Goal: Information Seeking & Learning: Check status

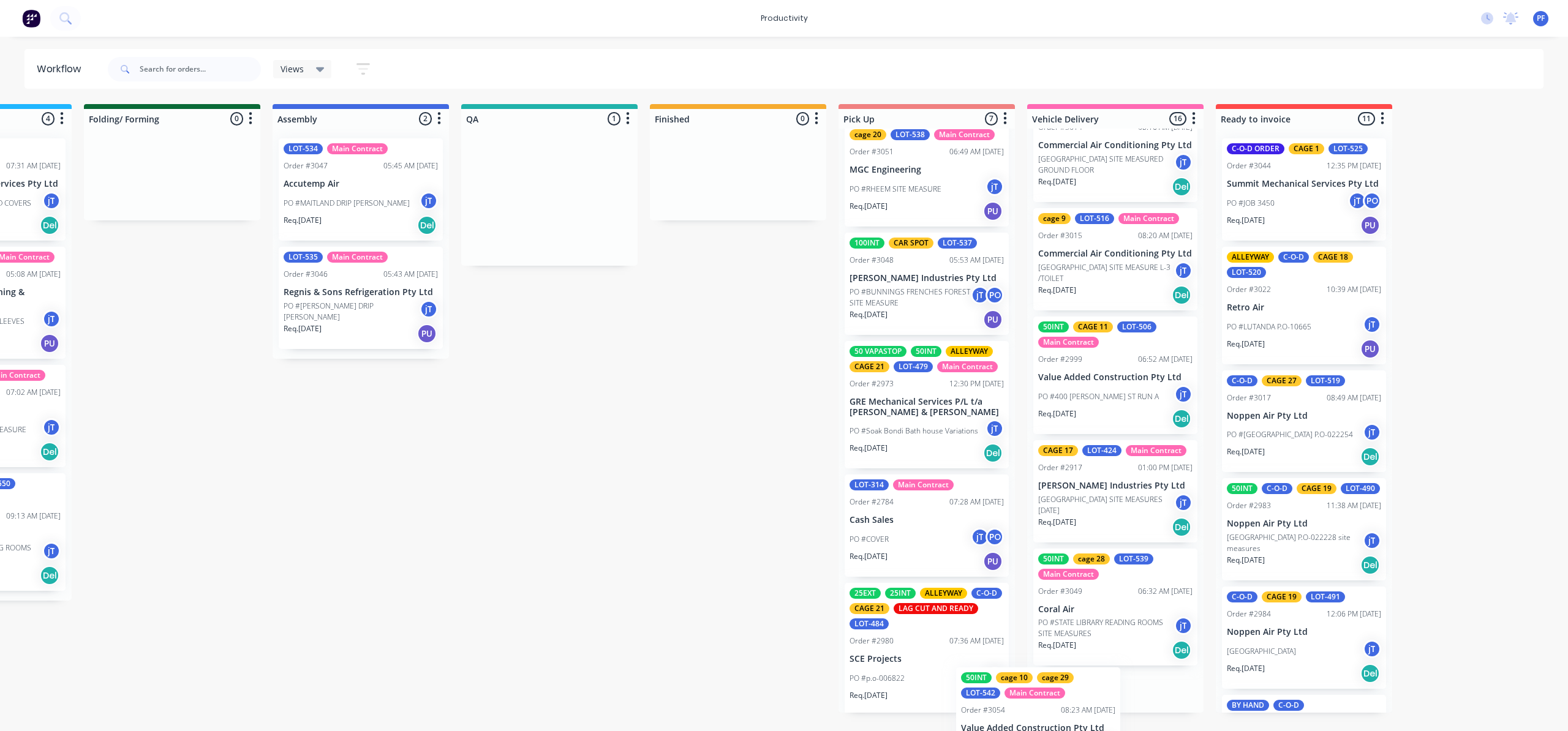
scroll to position [1490, 0]
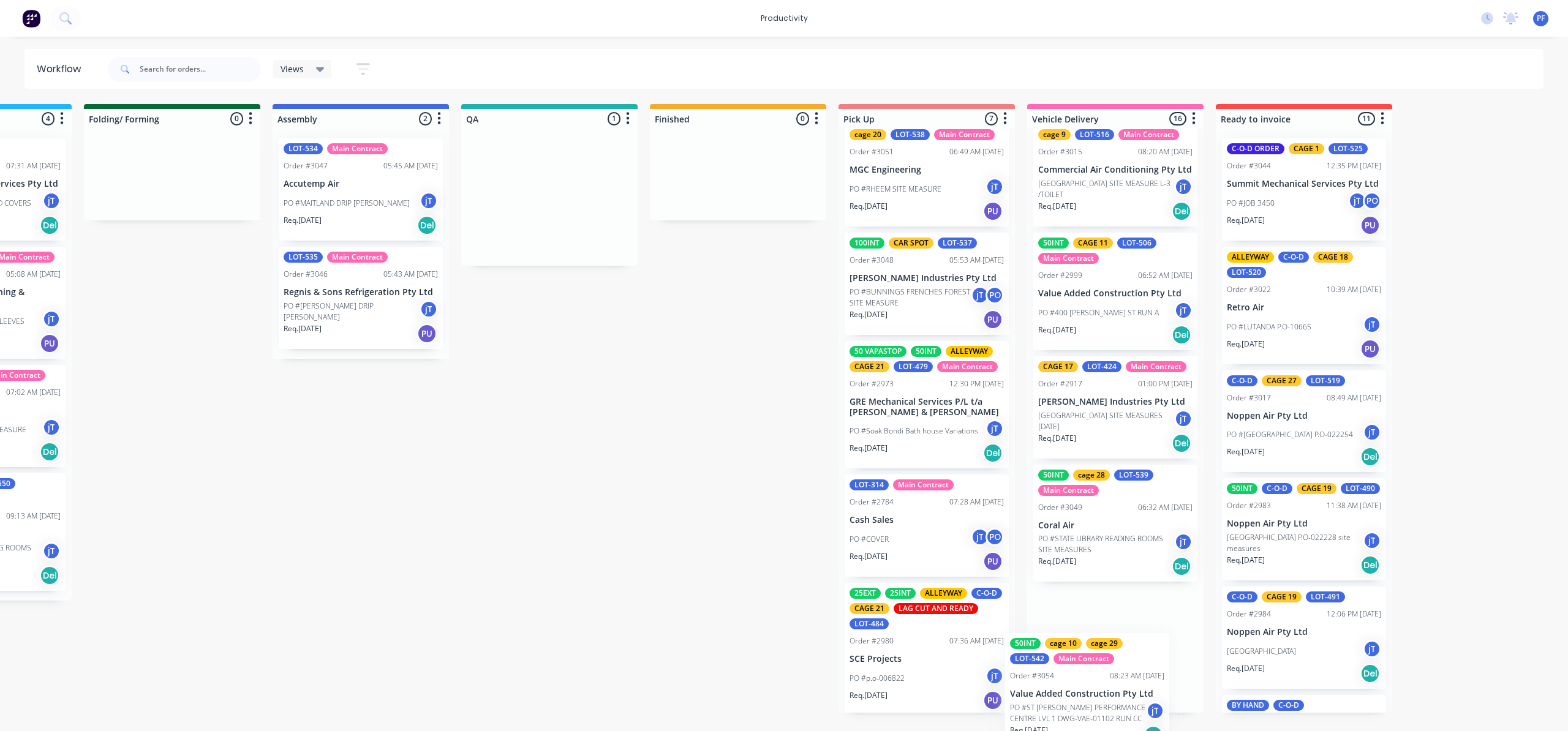
drag, startPoint x: 921, startPoint y: 237, endPoint x: 1061, endPoint y: 716, distance: 499.0
click at [1064, 713] on div "Submitted 40 Order #240 10:47 AM [DATE] Retro Air PO #Freshwater Apts PO Req. […" at bounding box center [492, 408] width 2398 height 609
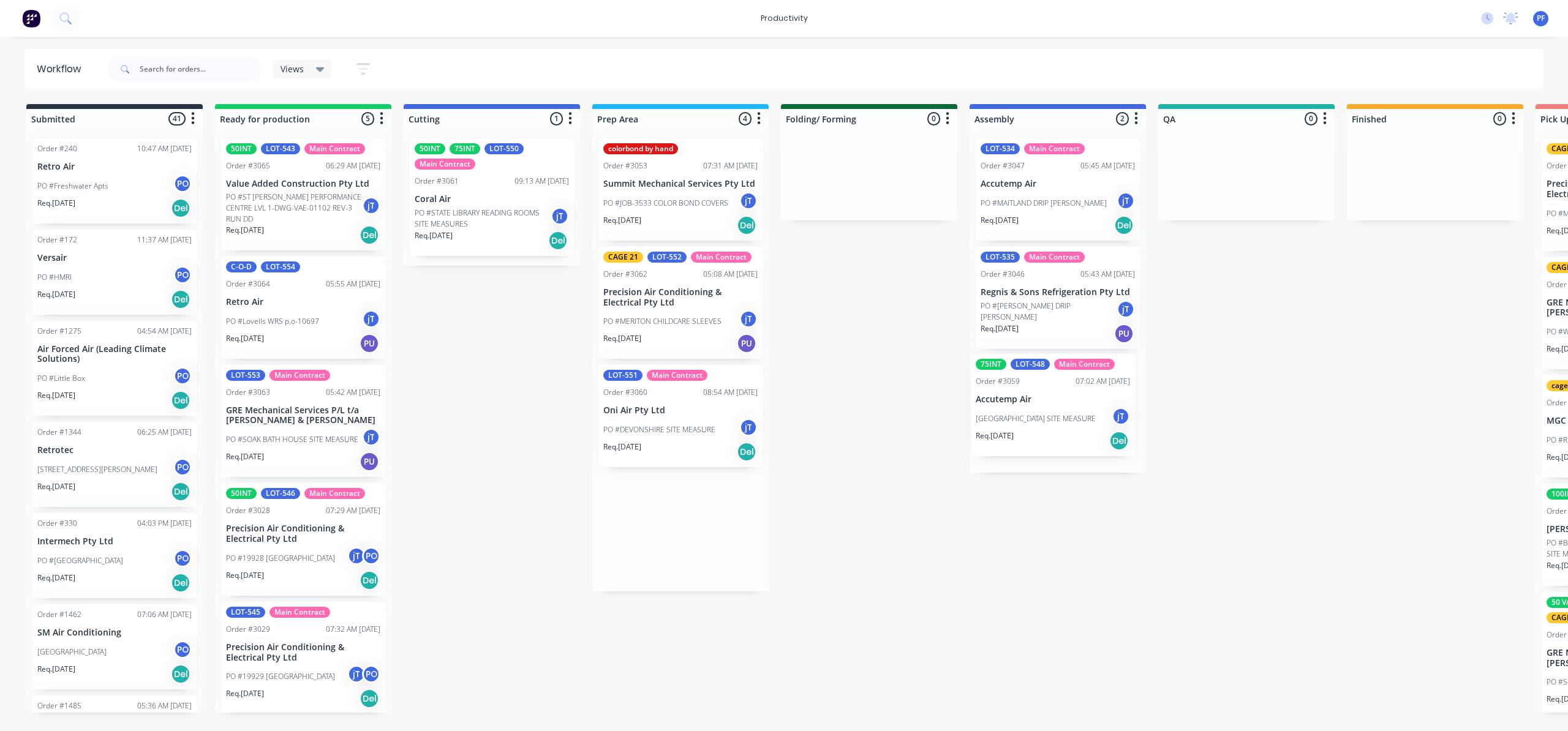
drag, startPoint x: 643, startPoint y: 314, endPoint x: 1034, endPoint y: 421, distance: 405.4
click at [1034, 421] on div "Submitted 41 Order #240 10:47 AM 24/09/24 Retro Air PO #Freshwater Apts PO Req.…" at bounding box center [1190, 408] width 2398 height 609
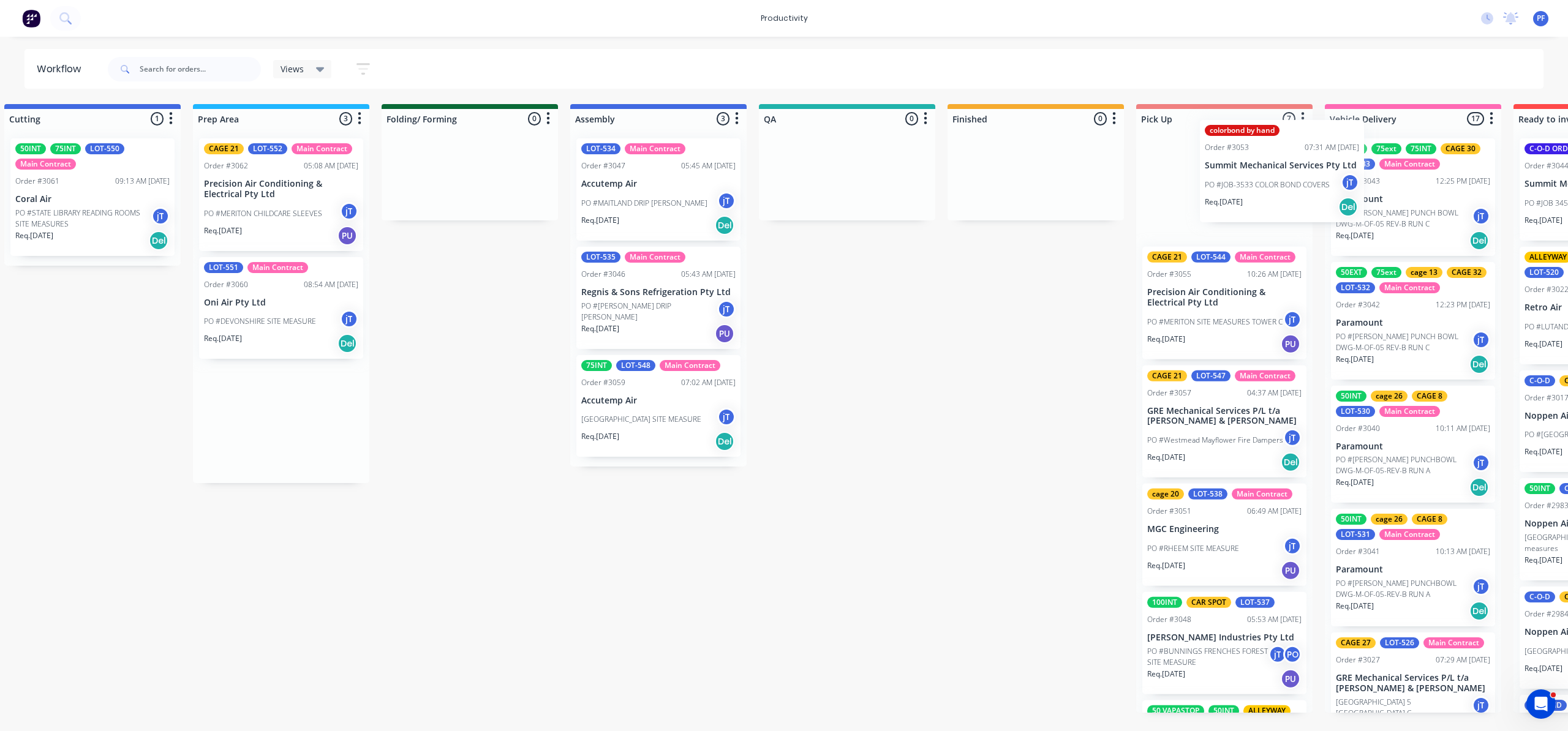
scroll to position [0, 404]
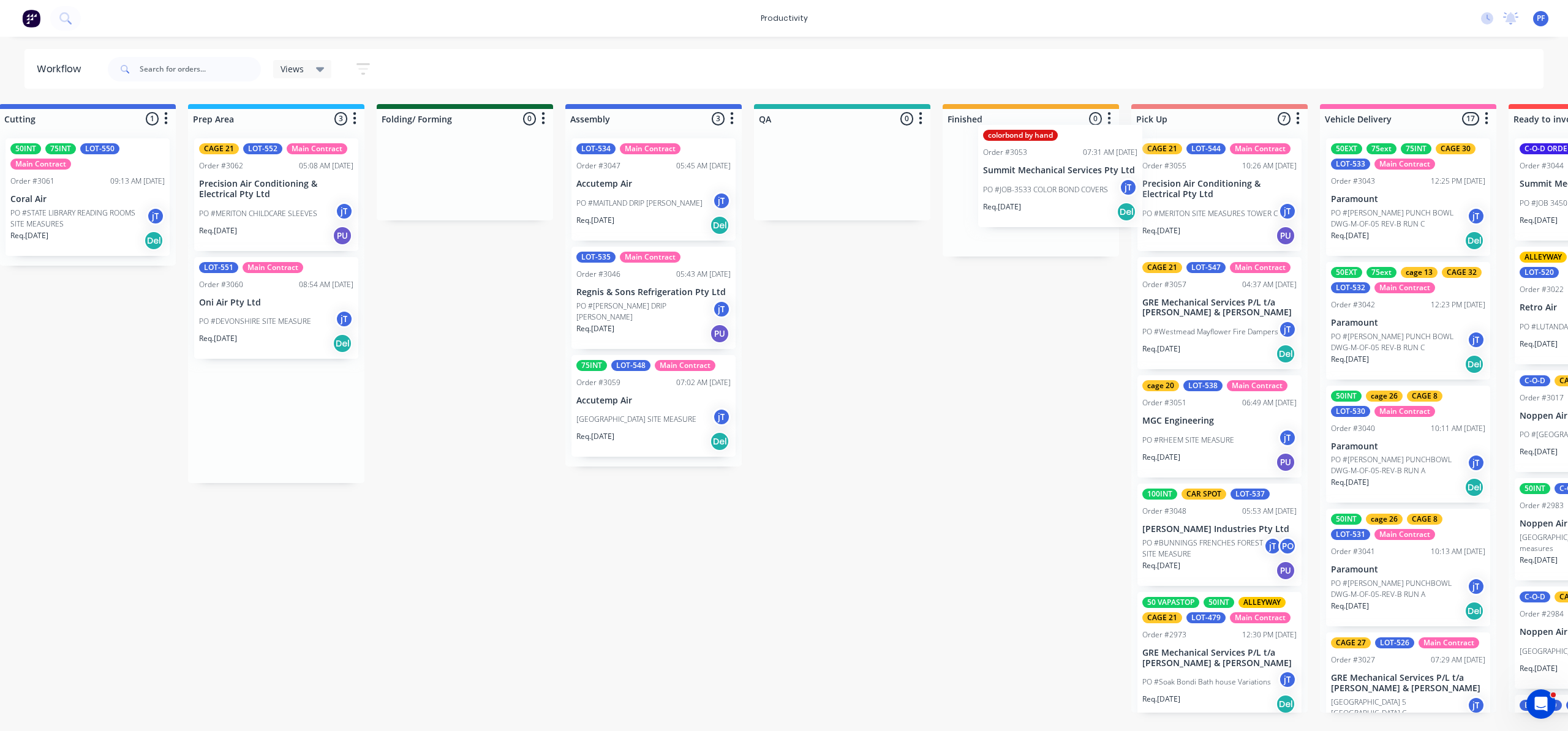
drag, startPoint x: 611, startPoint y: 197, endPoint x: 971, endPoint y: 173, distance: 360.8
click at [971, 173] on div "Submitted 41 Order #240 10:47 AM 24/09/24 Retro Air PO #Freshwater Apts PO Req.…" at bounding box center [785, 408] width 2398 height 609
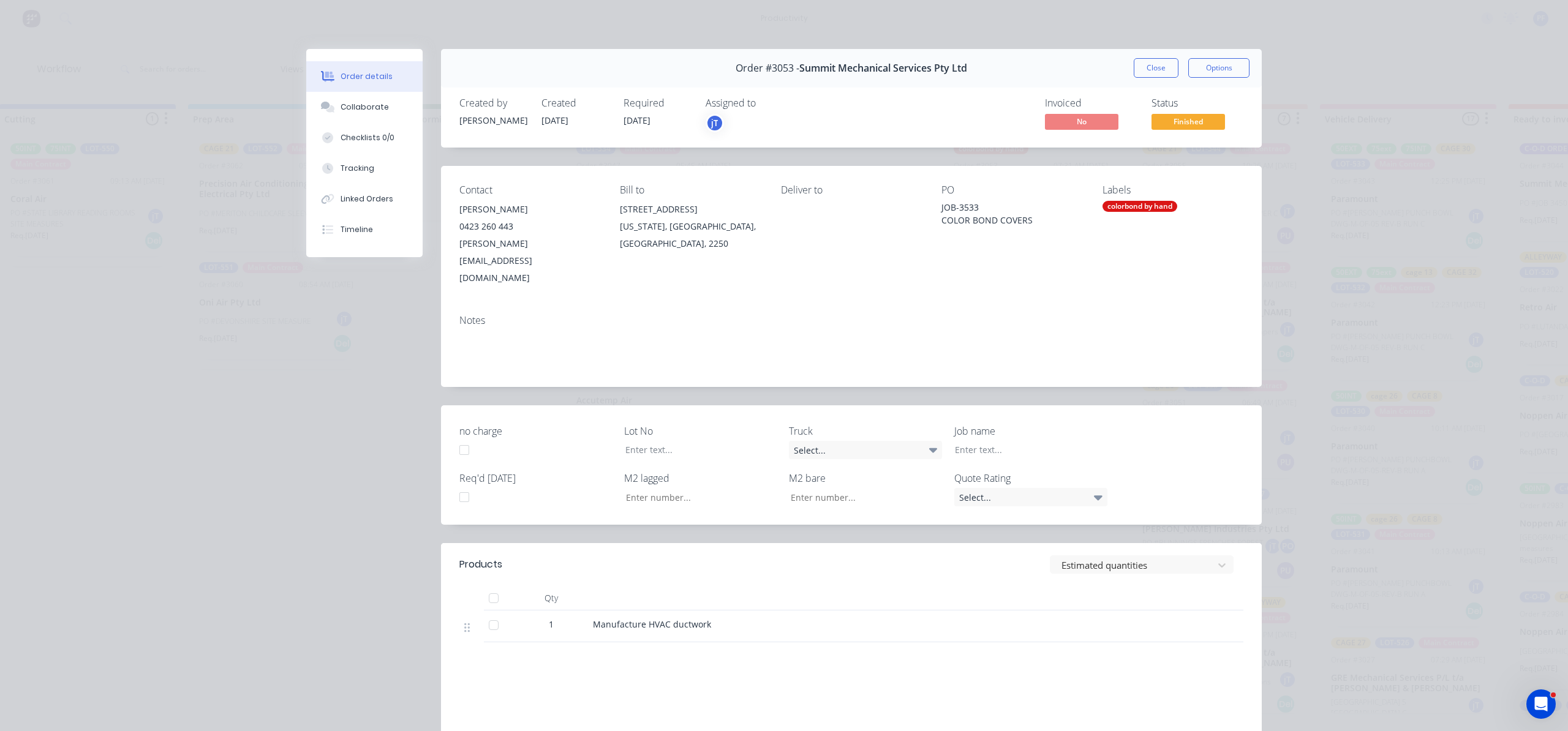
click at [1103, 200] on div "Labels colorbond by hand" at bounding box center [1173, 235] width 141 height 102
click at [1103, 205] on div "colorbond by hand" at bounding box center [1140, 206] width 75 height 11
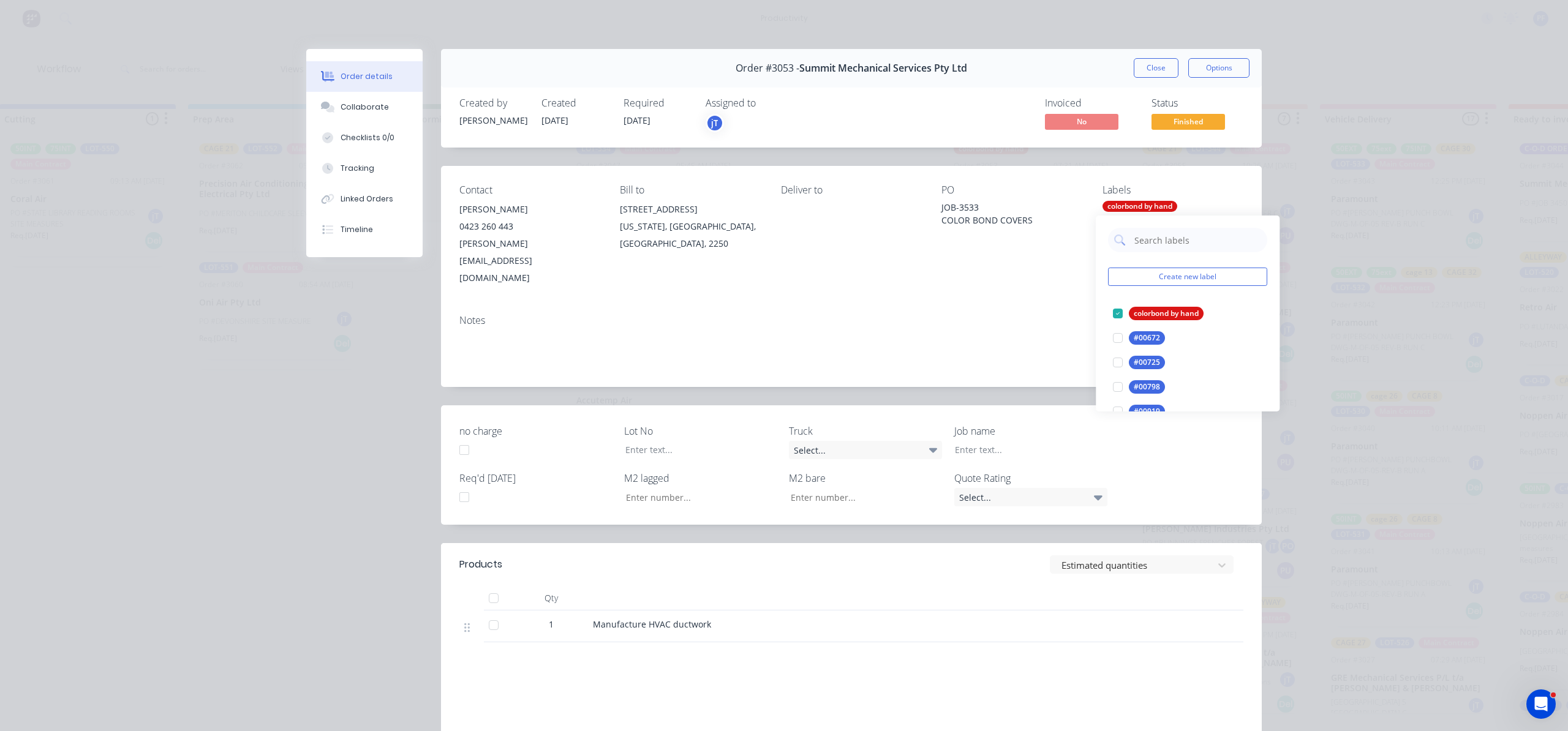
drag, startPoint x: 1114, startPoint y: 219, endPoint x: 1135, endPoint y: 216, distance: 21.2
click at [1156, 242] on input "text" at bounding box center [1197, 240] width 128 height 24
type input "LOT-541"
click at [1109, 314] on div at bounding box center [1117, 313] width 24 height 24
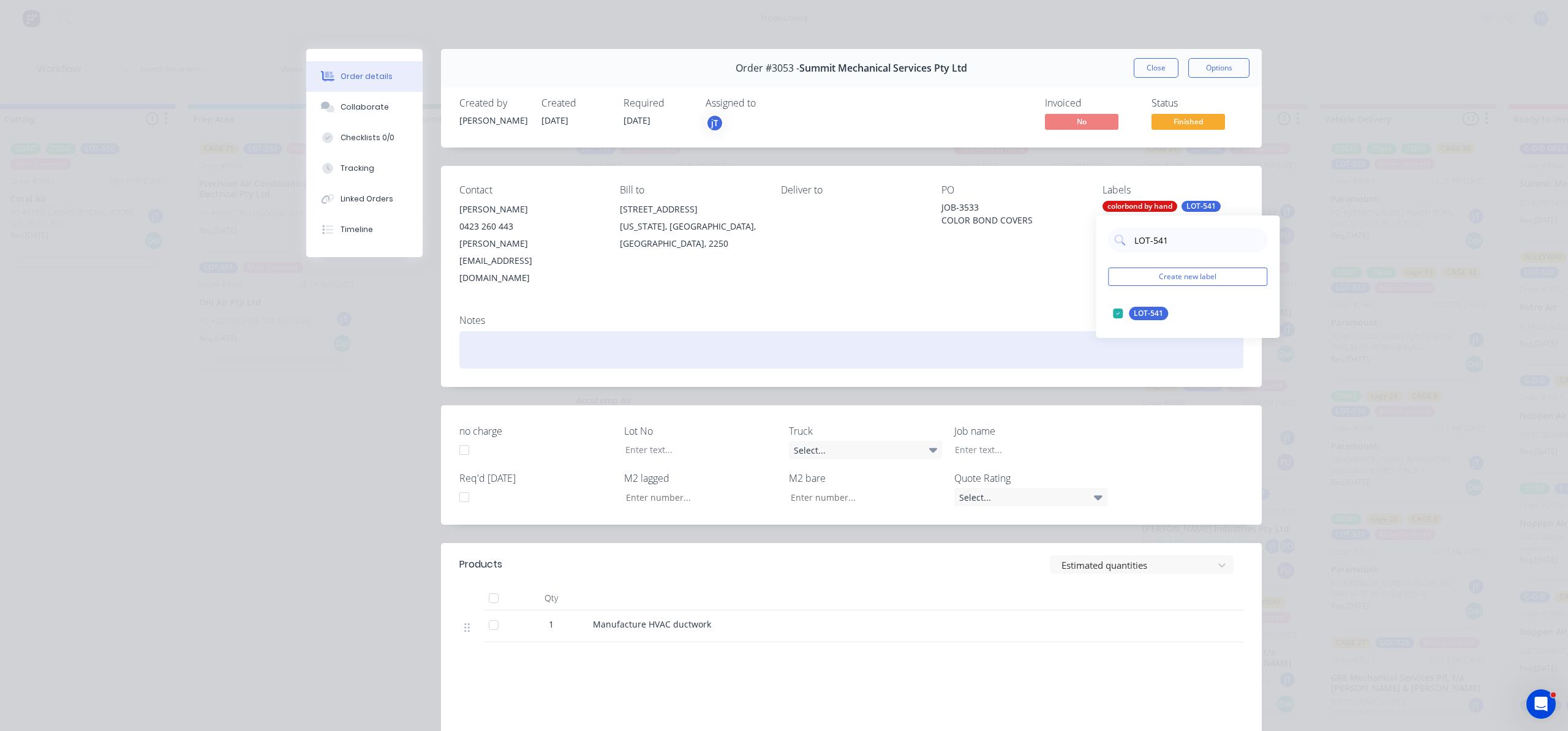
click at [1081, 305] on div "Notes" at bounding box center [851, 346] width 821 height 82
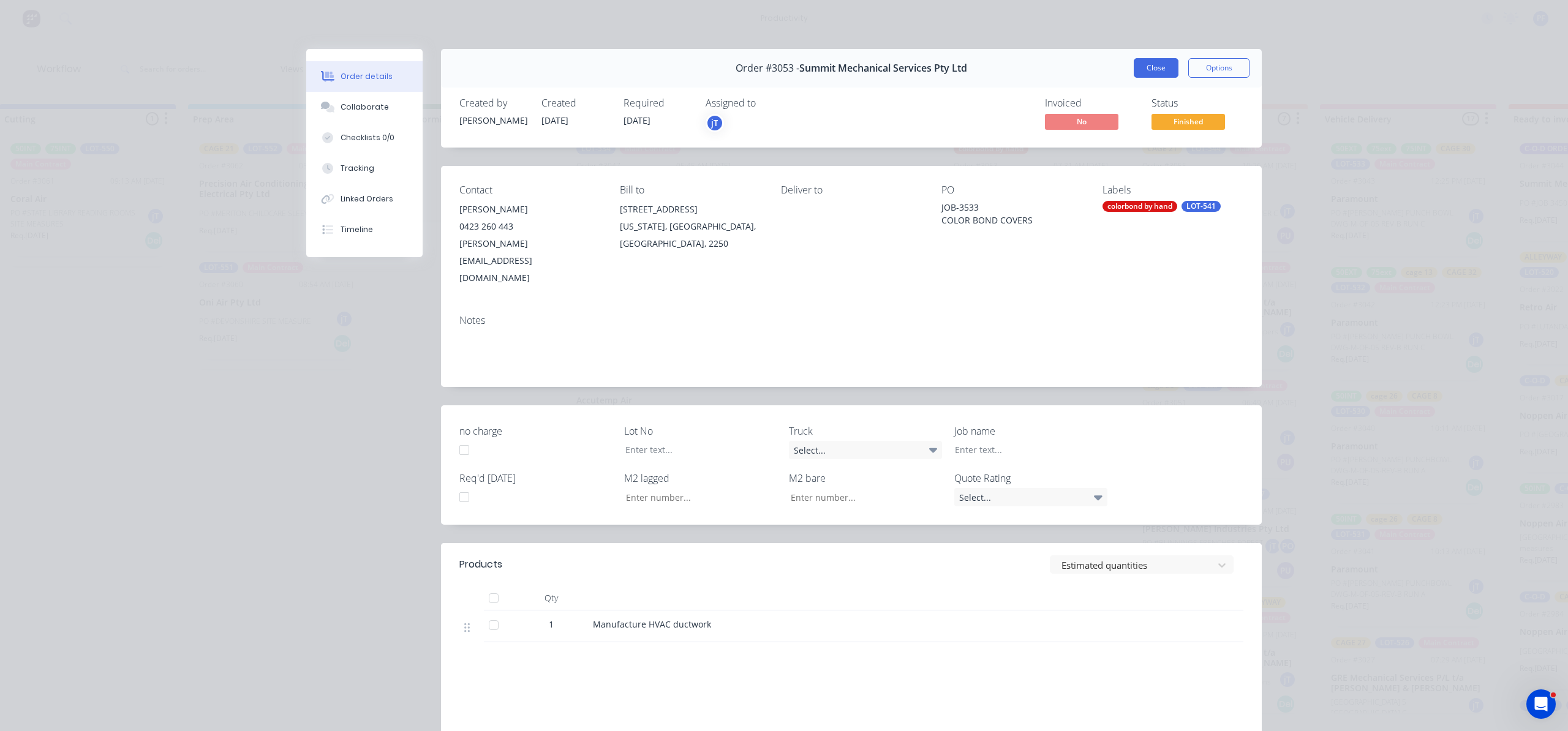
click at [1156, 61] on button "Close" at bounding box center [1156, 68] width 44 height 19
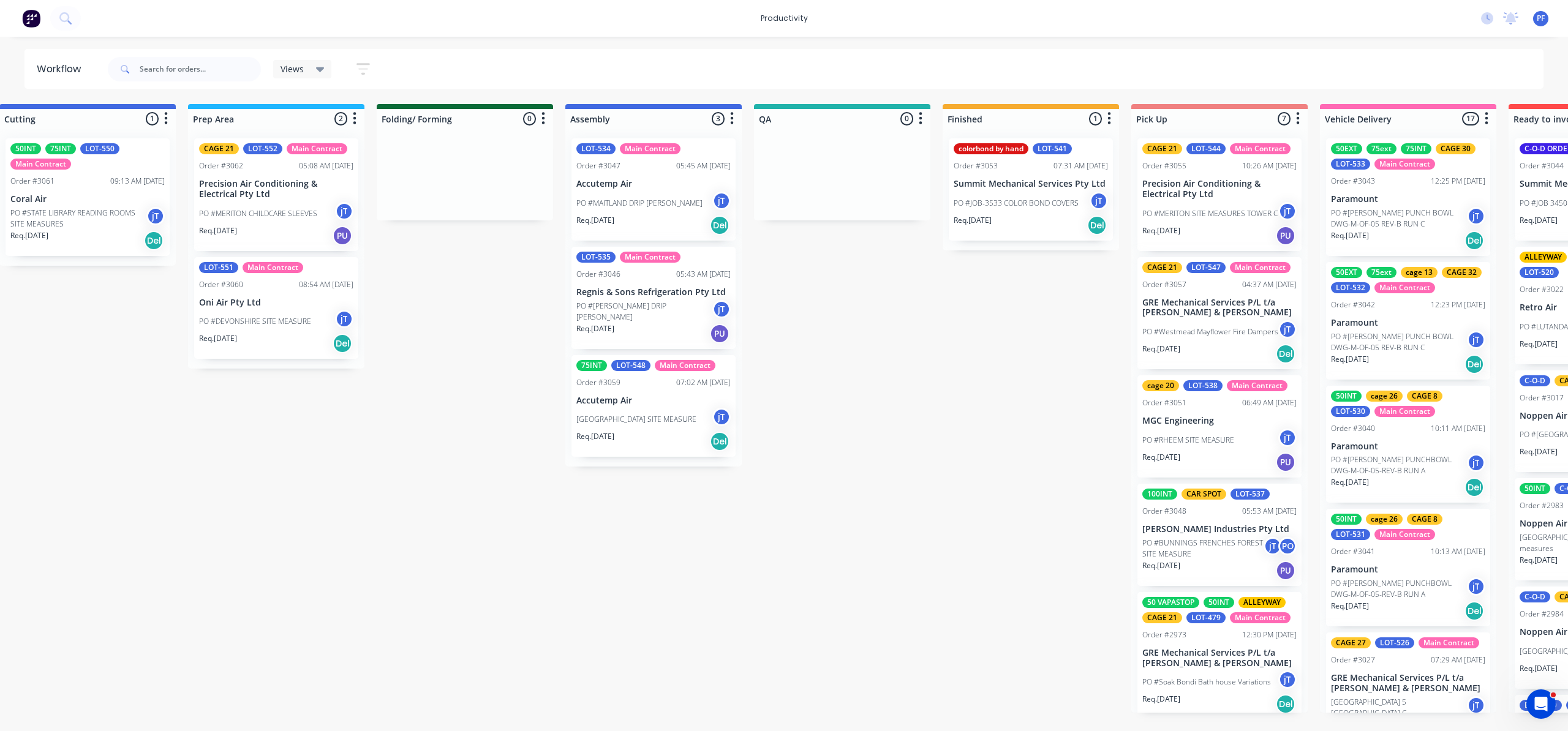
click at [1021, 219] on div "Req. 16/10/25 Del" at bounding box center [1031, 226] width 154 height 21
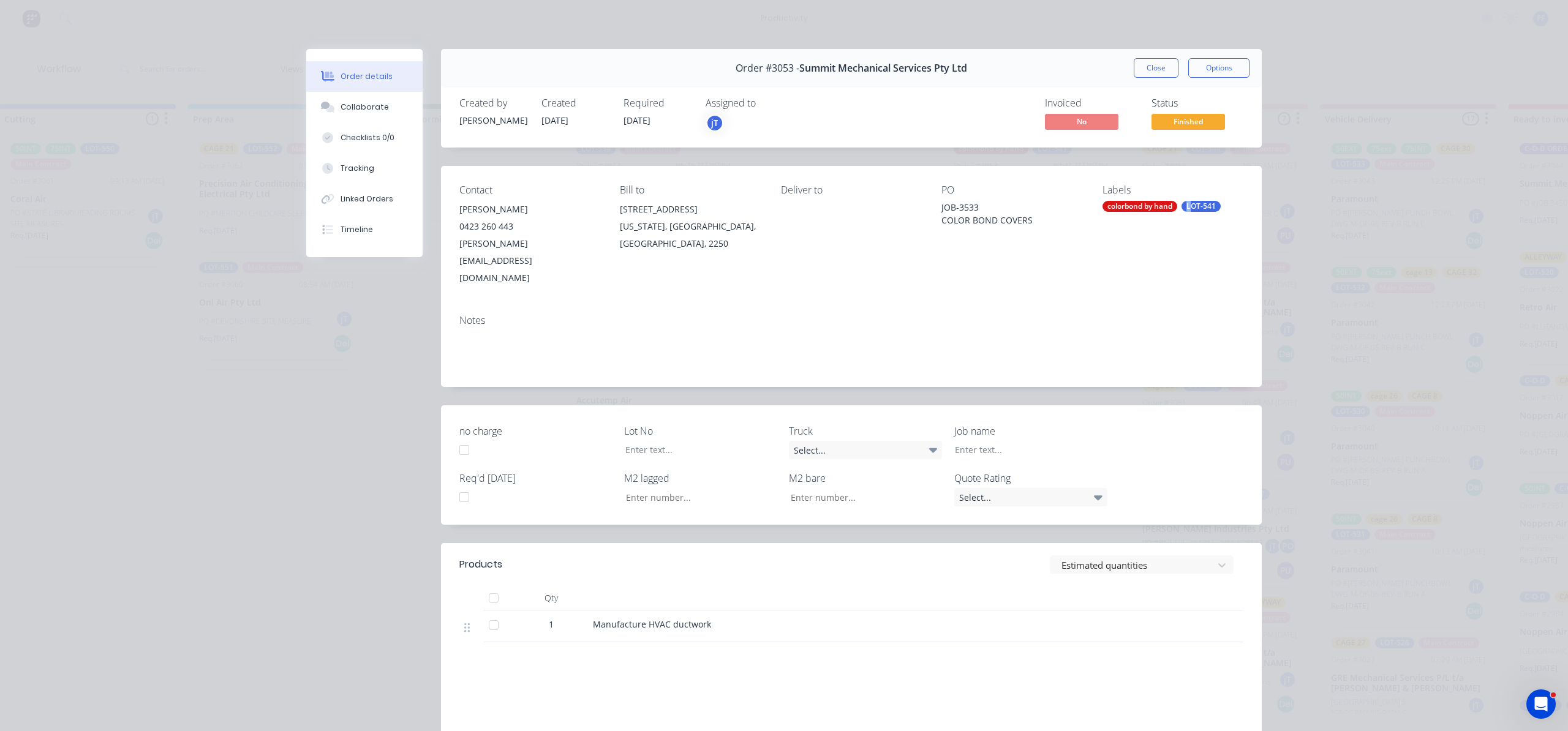
drag, startPoint x: 1183, startPoint y: 205, endPoint x: 1207, endPoint y: 215, distance: 26.0
click at [1187, 205] on div "LOT-541" at bounding box center [1201, 206] width 39 height 11
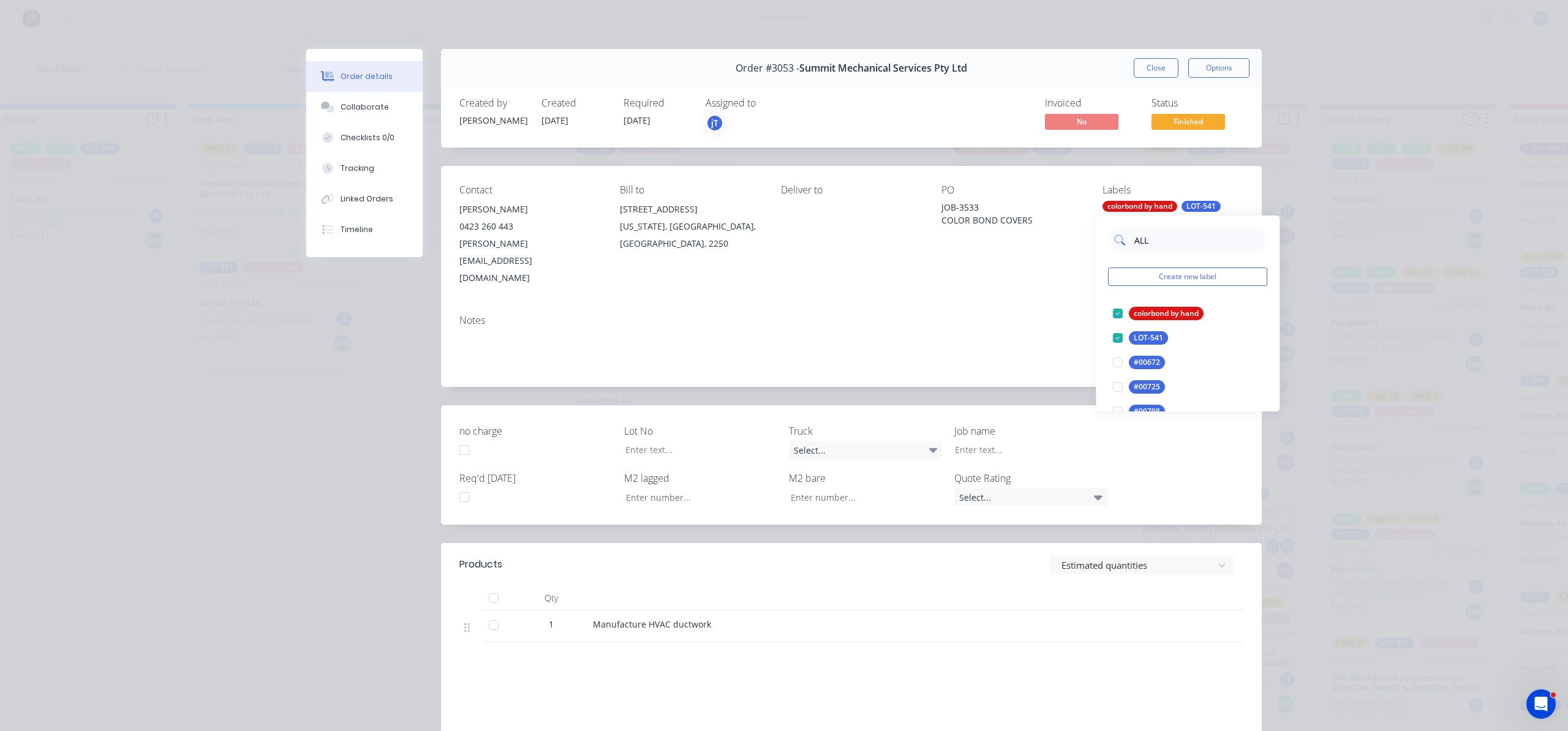
type input "ALLE"
click at [1115, 349] on div at bounding box center [1117, 337] width 24 height 24
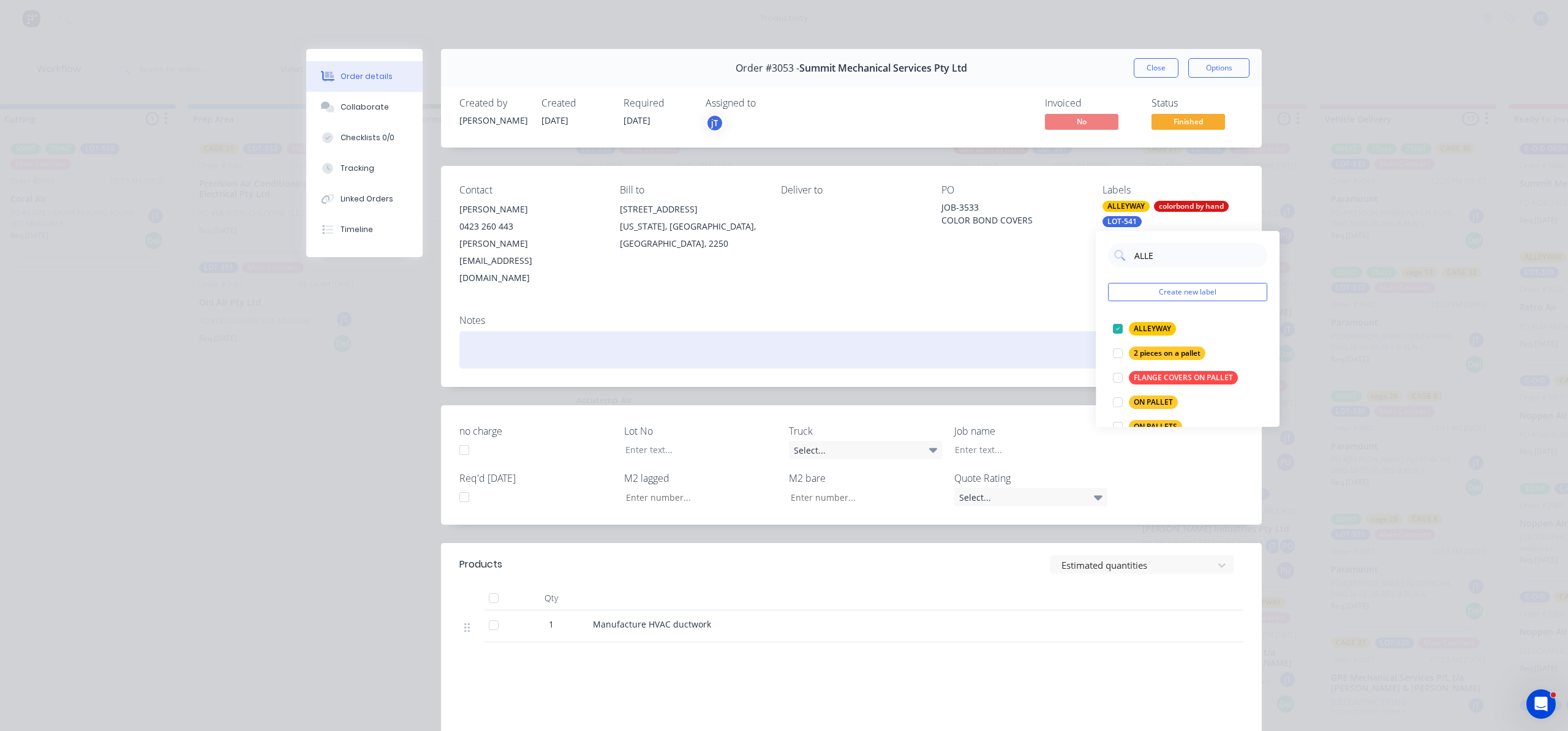
click at [1049, 331] on div at bounding box center [851, 350] width 784 height 37
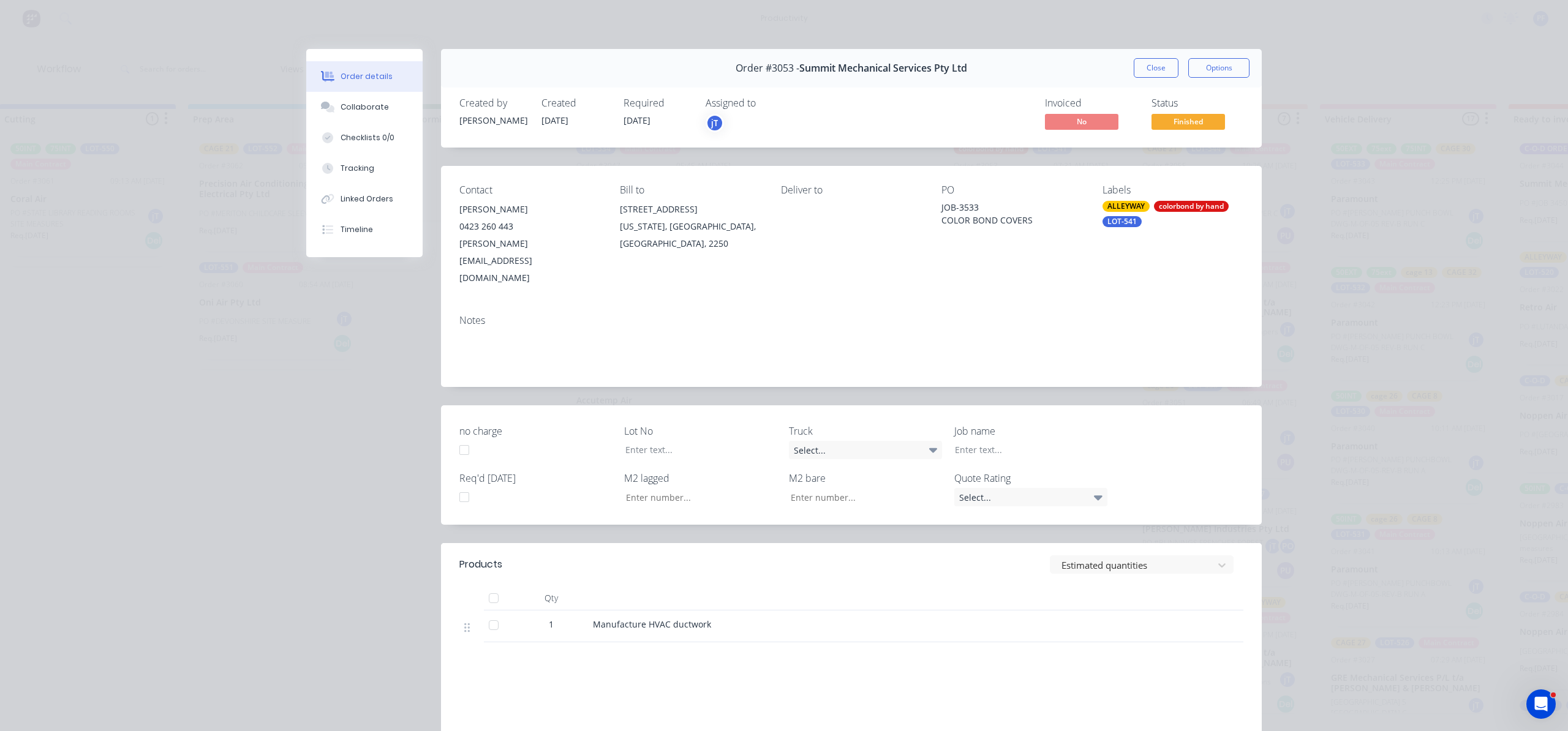
click at [1147, 55] on div "Order #3053 - Summit Mechanical Services Pty Ltd Close Options" at bounding box center [851, 69] width 821 height 39
click at [1147, 58] on div "Order #3053 - Summit Mechanical Services Pty Ltd Close Options" at bounding box center [851, 69] width 821 height 39
click at [1147, 59] on button "Close" at bounding box center [1156, 68] width 44 height 19
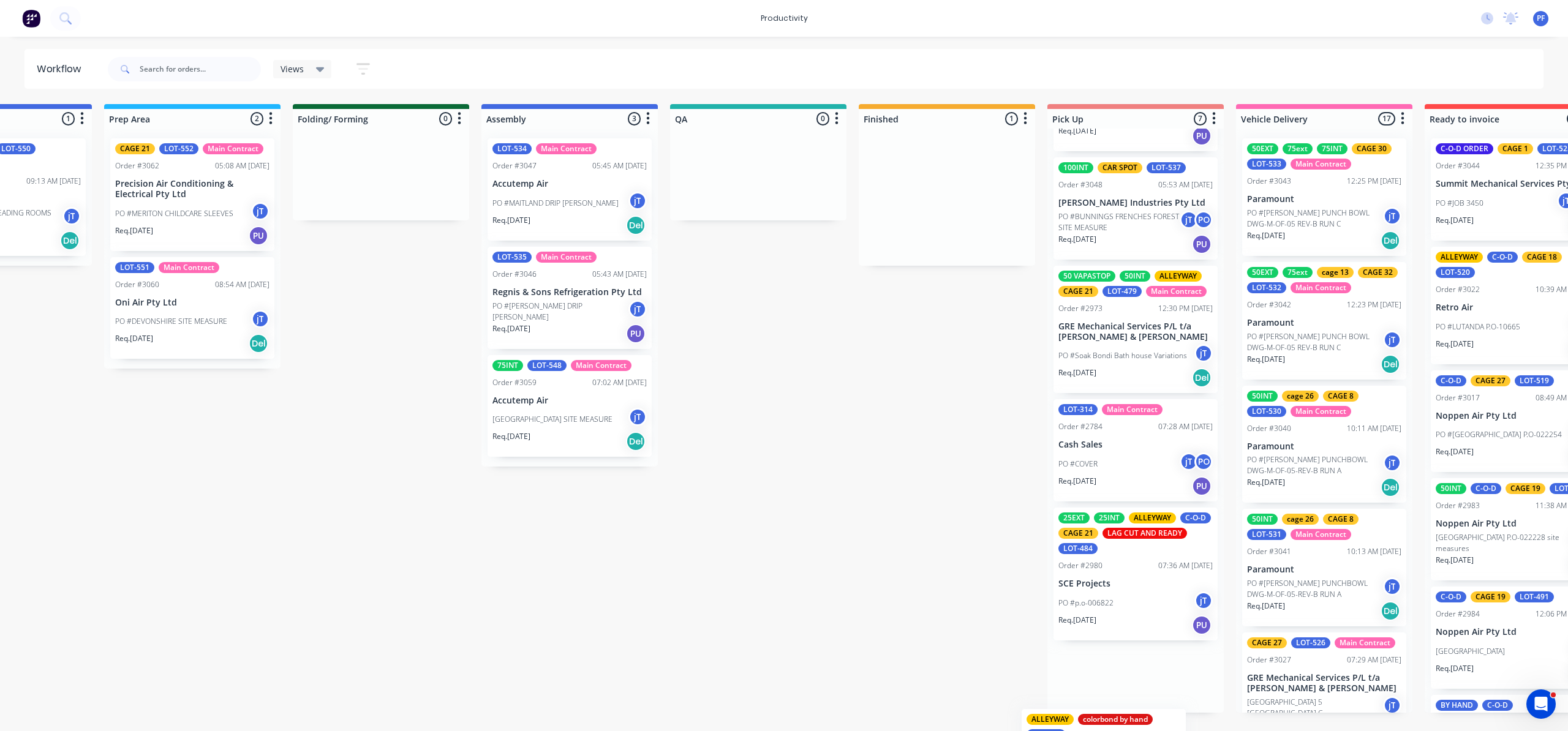
scroll to position [375, 0]
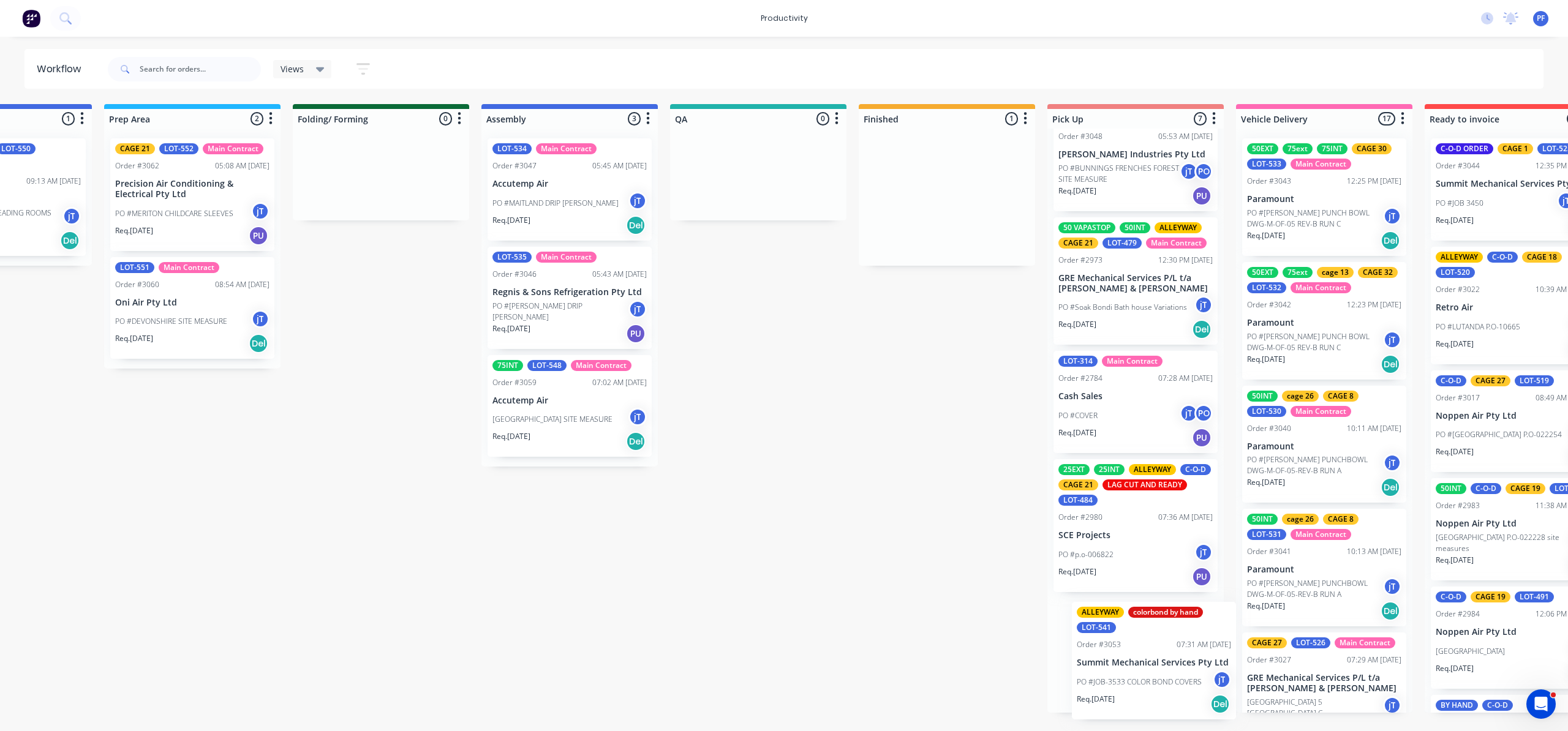
drag, startPoint x: 1035, startPoint y: 210, endPoint x: 1165, endPoint y: 667, distance: 475.1
click at [1165, 667] on div "Submitted 41 Order #240 10:47 AM 24/09/24 Retro Air PO #Freshwater Apts PO Req.…" at bounding box center [701, 408] width 2398 height 609
